Goal: Task Accomplishment & Management: Manage account settings

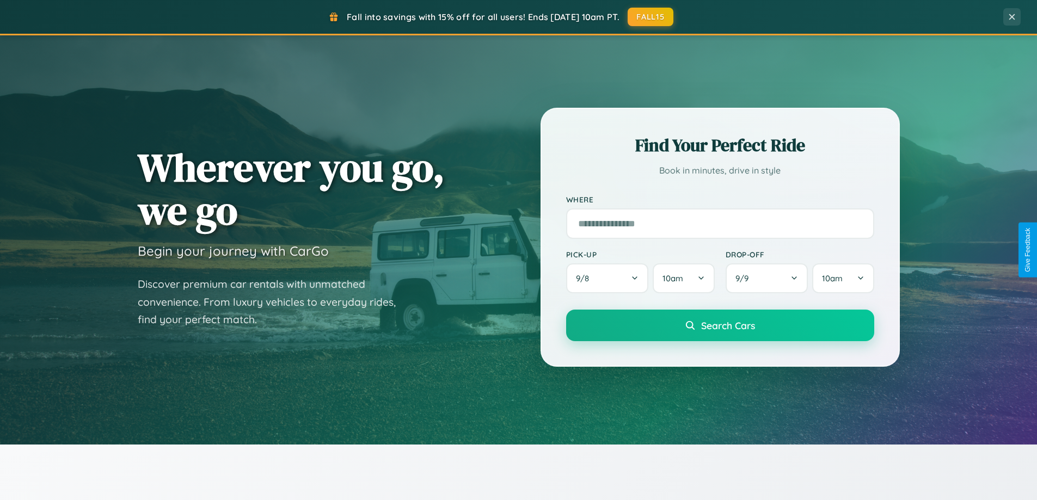
scroll to position [2094, 0]
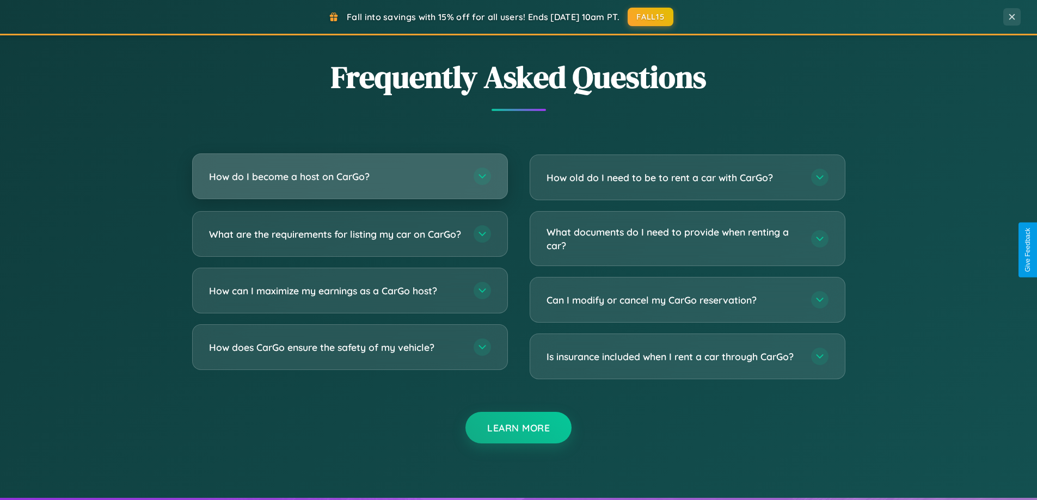
click at [349, 177] on h3 "How do I become a host on CarGo?" at bounding box center [336, 177] width 254 height 14
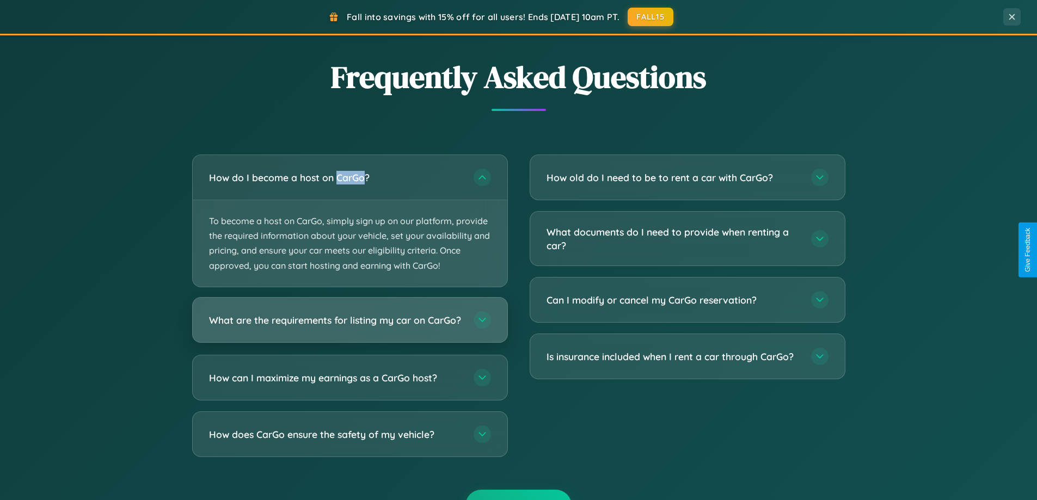
click at [349, 325] on h3 "What are the requirements for listing my car on CarGo?" at bounding box center [336, 320] width 254 height 14
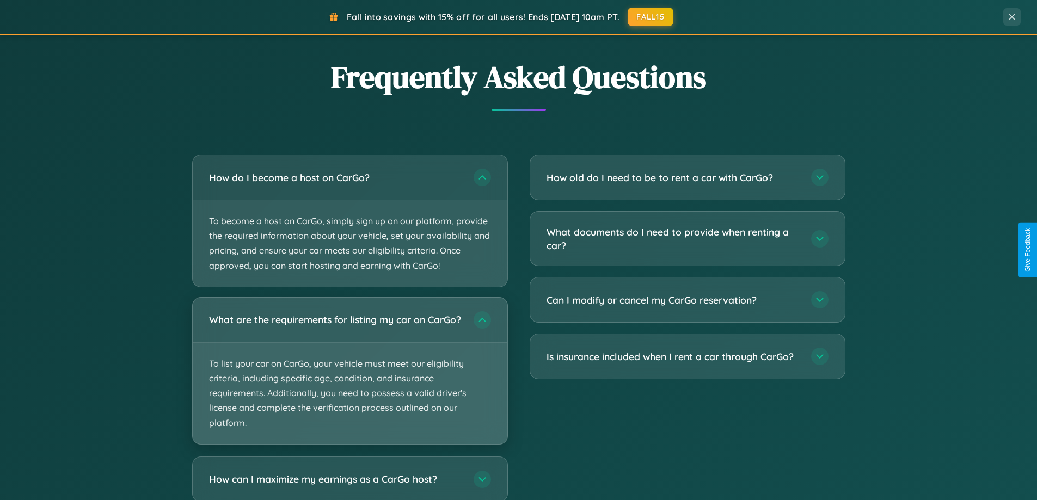
click at [349, 375] on p "To list your car on CarGo, your vehicle must meet our eligibility criteria, inc…" at bounding box center [350, 393] width 315 height 101
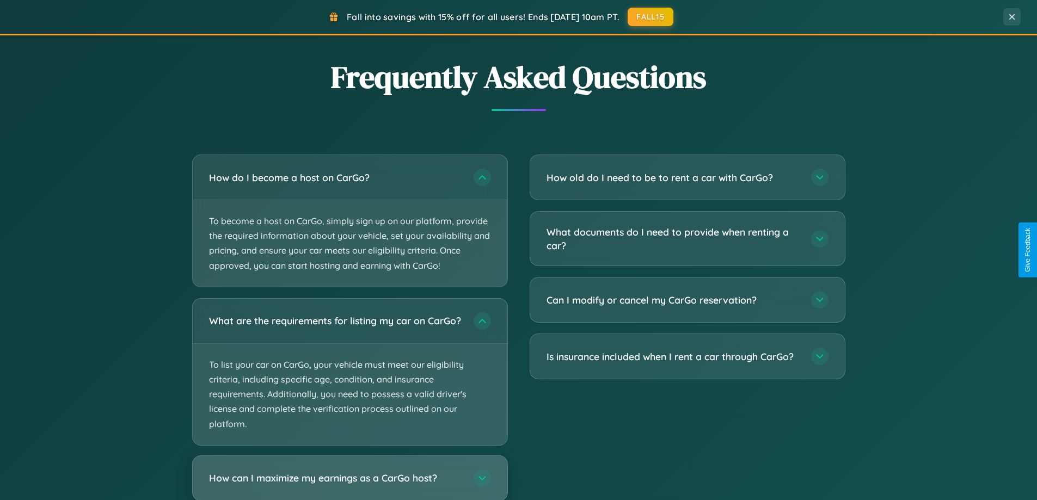
click at [349, 483] on h3 "How can I maximize my earnings as a CarGo host?" at bounding box center [336, 478] width 254 height 14
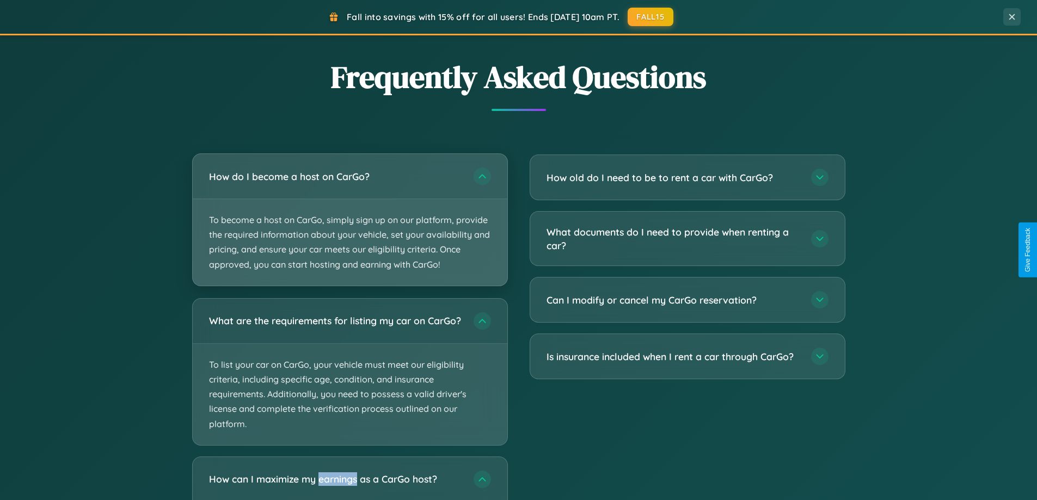
click at [349, 220] on p "To become a host on CarGo, simply sign up on our platform, provide the required…" at bounding box center [350, 242] width 315 height 87
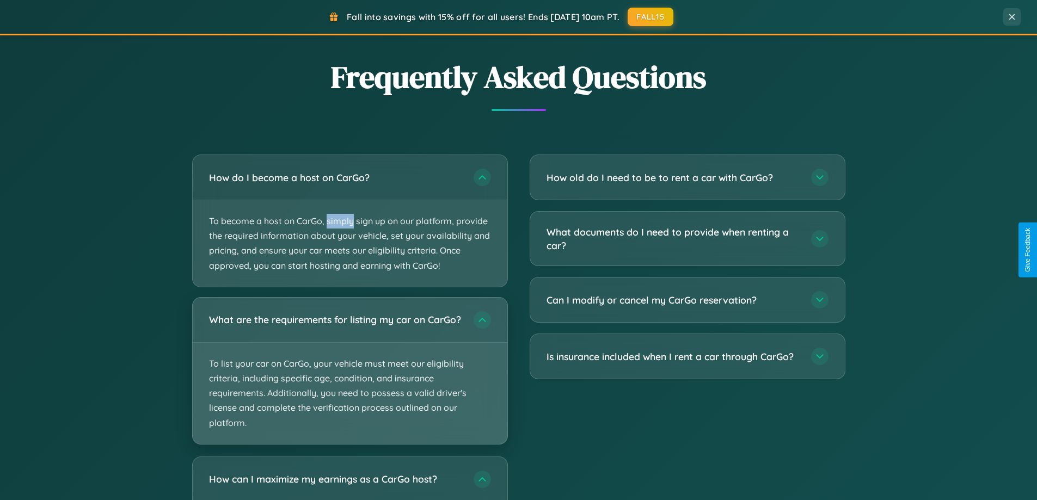
click at [349, 376] on p "To list your car on CarGo, your vehicle must meet our eligibility criteria, inc…" at bounding box center [350, 393] width 315 height 101
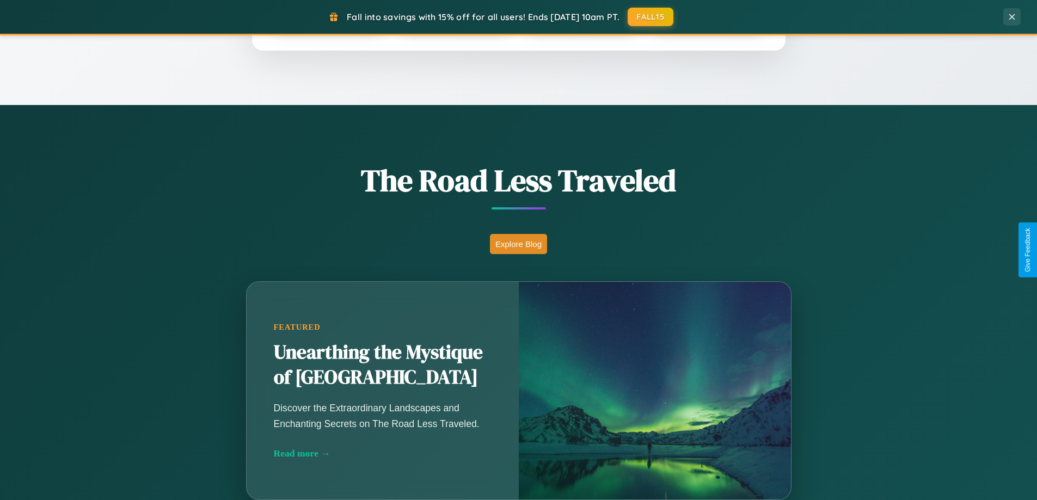
scroll to position [749, 0]
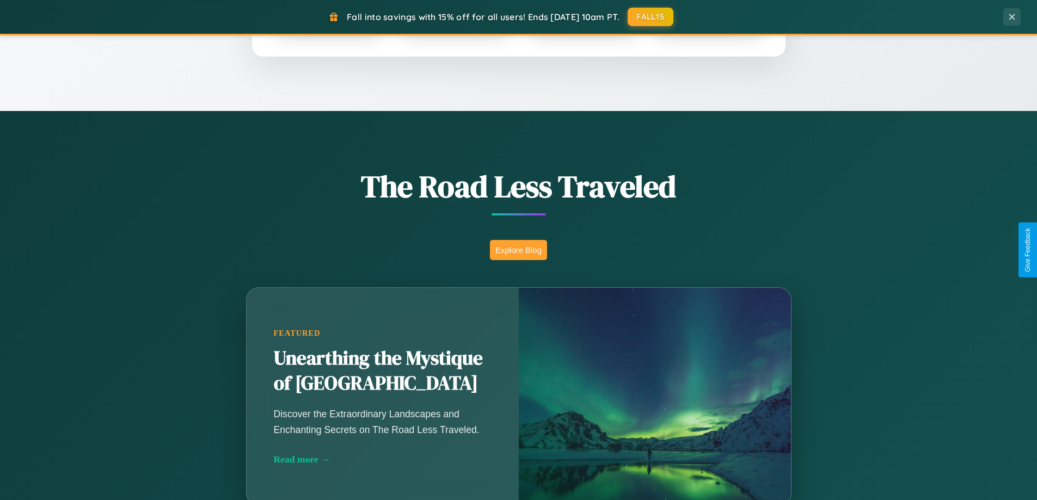
click at [518, 250] on button "Explore Blog" at bounding box center [518, 250] width 57 height 20
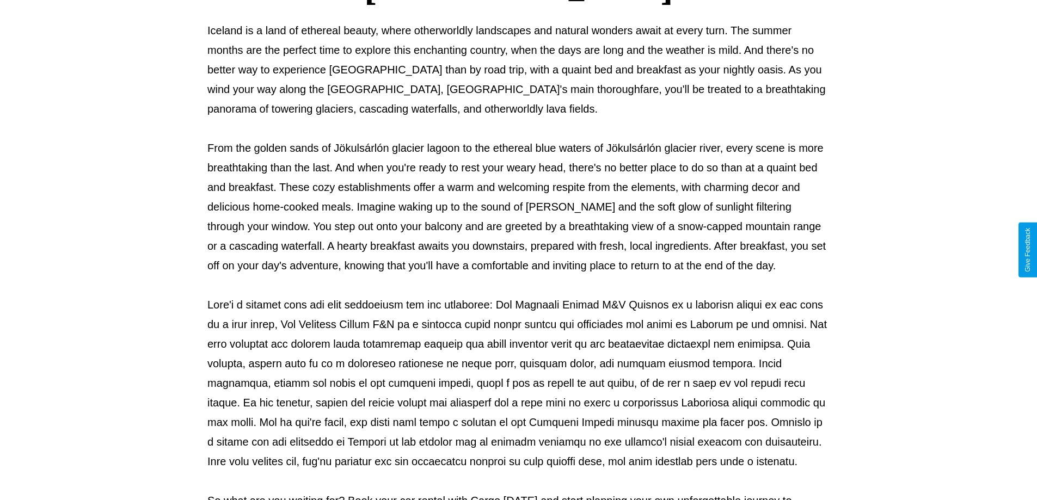
scroll to position [352, 0]
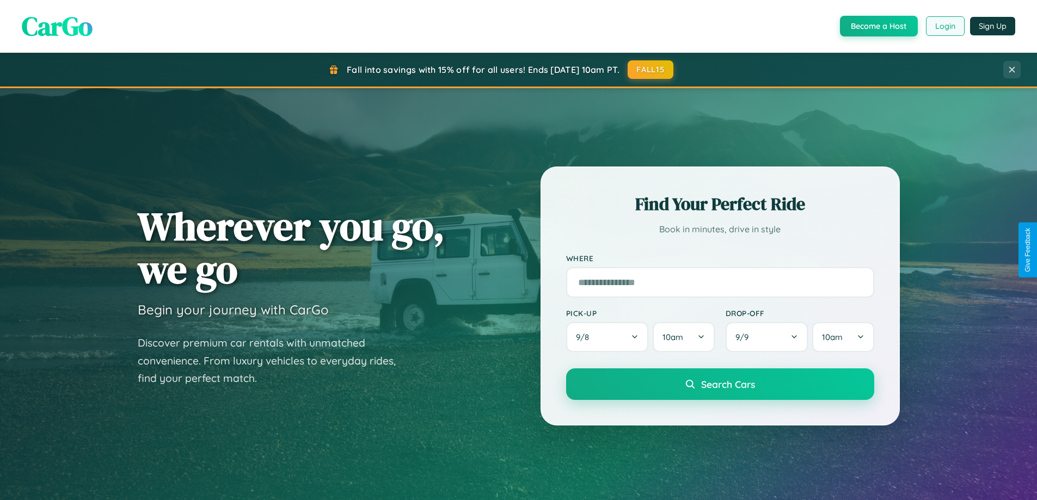
click at [944, 26] on button "Login" at bounding box center [945, 26] width 39 height 20
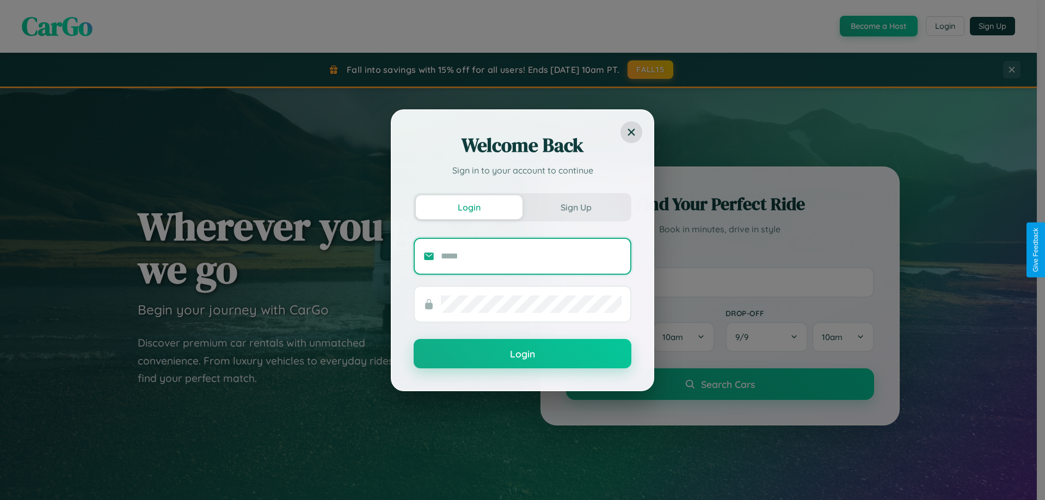
click at [531, 256] on input "text" at bounding box center [531, 256] width 181 height 17
type input "**********"
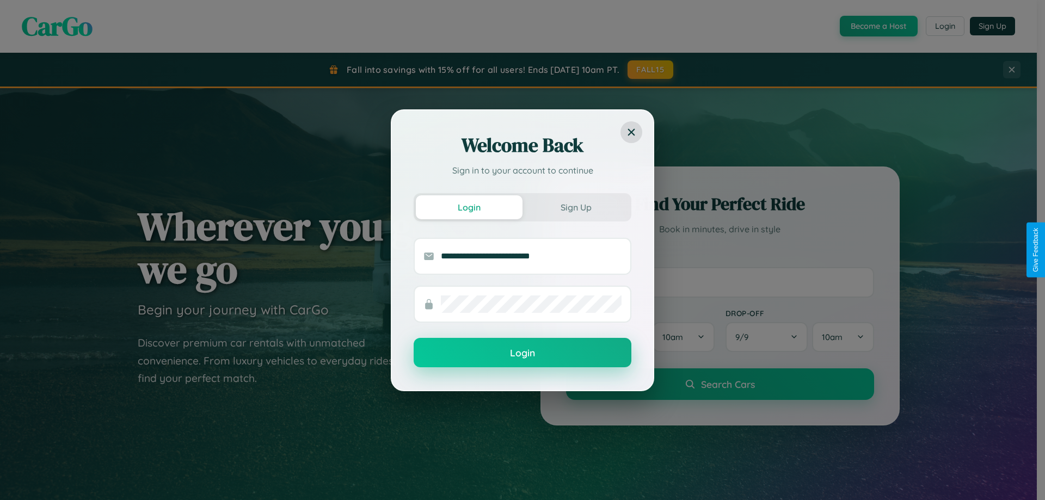
click at [522, 353] on button "Login" at bounding box center [523, 352] width 218 height 29
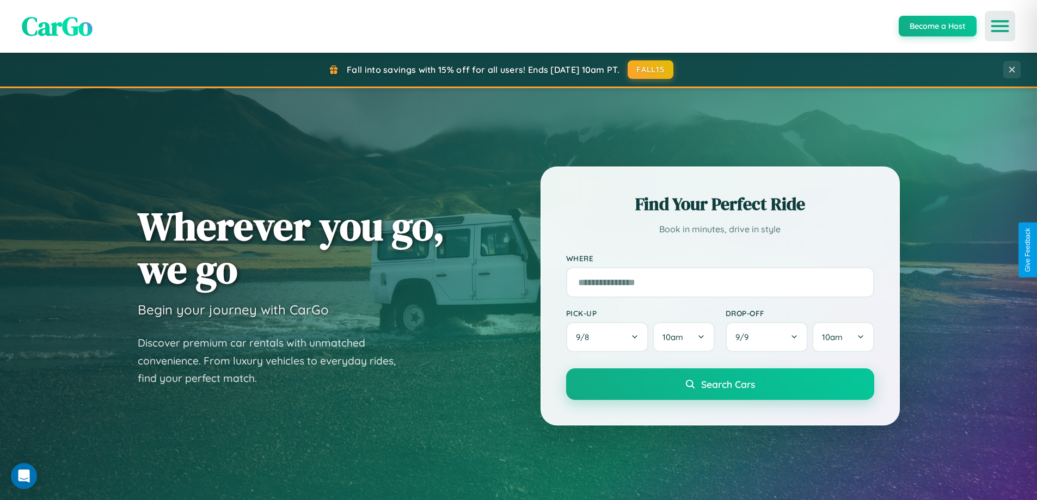
click at [1000, 26] on icon "Open menu" at bounding box center [1000, 26] width 16 height 10
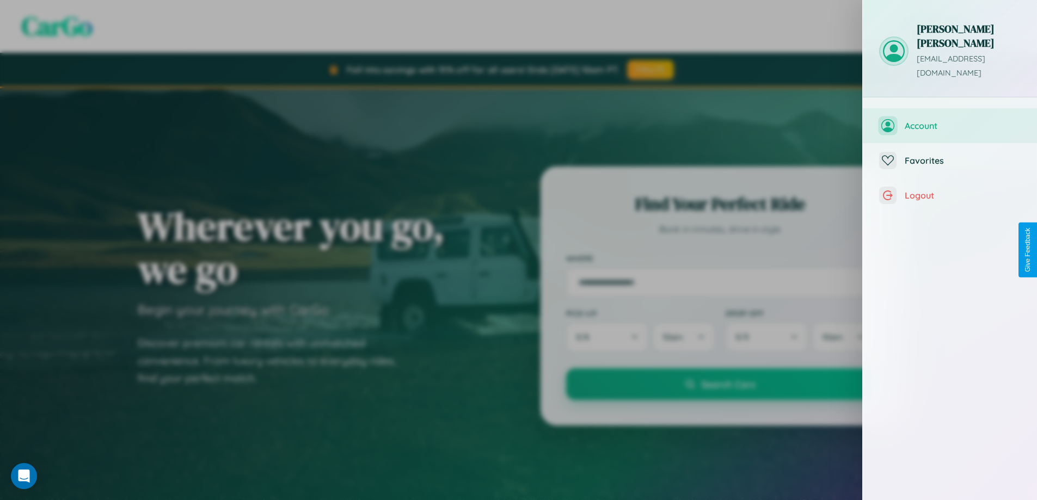
click at [950, 120] on span "Account" at bounding box center [962, 125] width 116 height 11
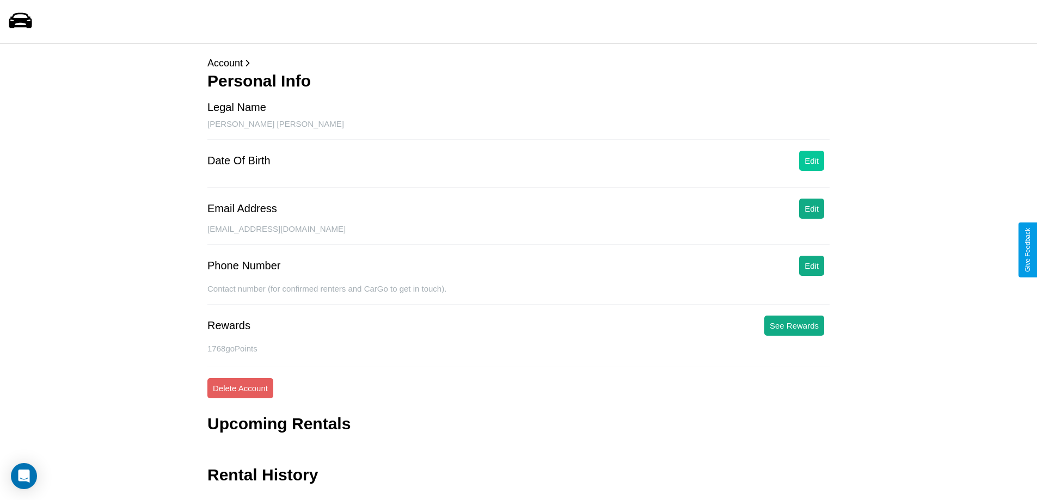
scroll to position [26, 0]
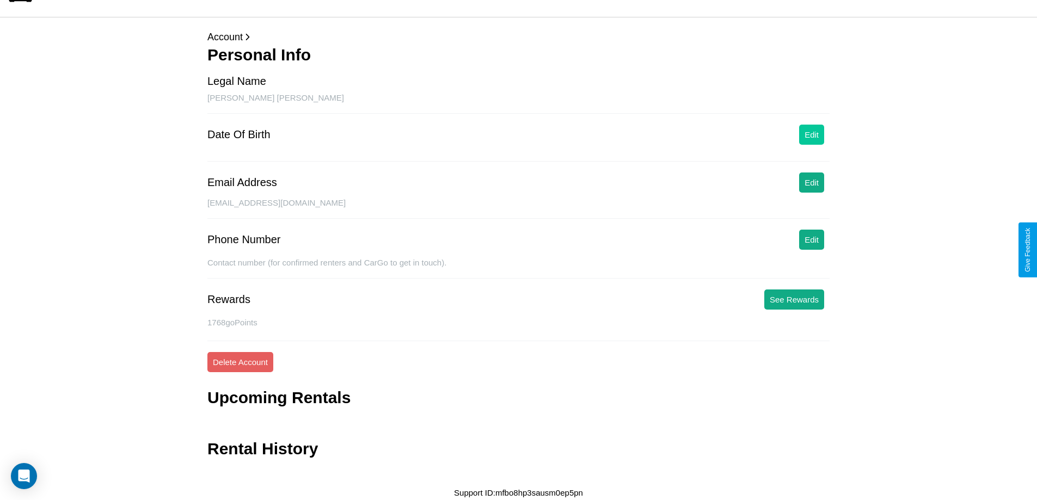
click at [811, 134] on button "Edit" at bounding box center [811, 135] width 25 height 20
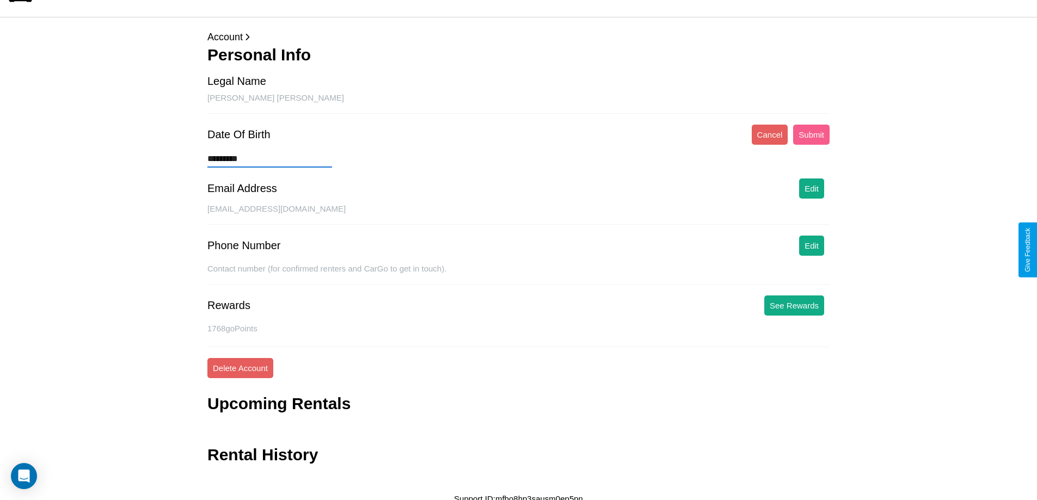
type input "**********"
